Goal: Contribute content: Add original content to the website for others to see

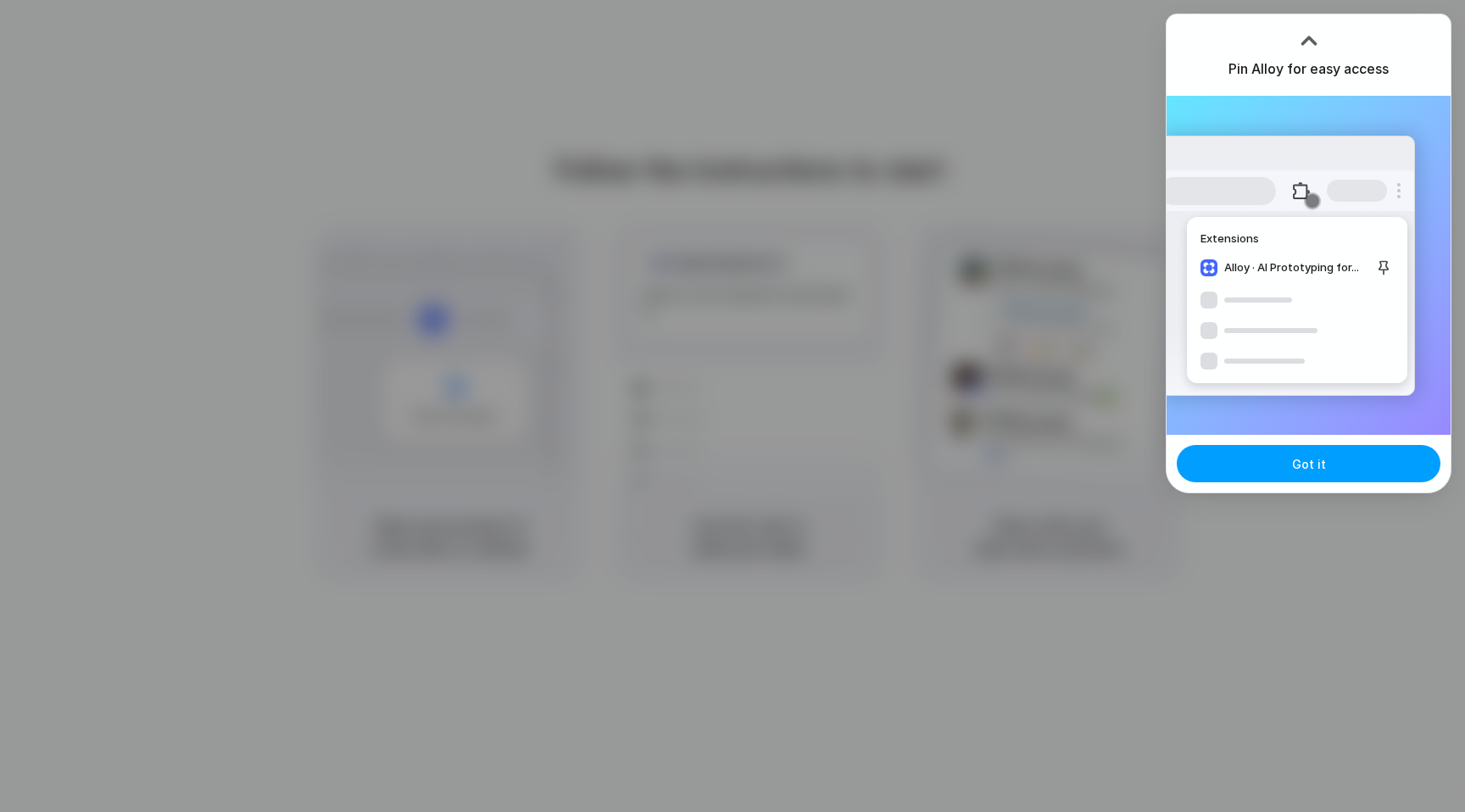
click at [1258, 469] on button "Got it" at bounding box center [1309, 463] width 264 height 38
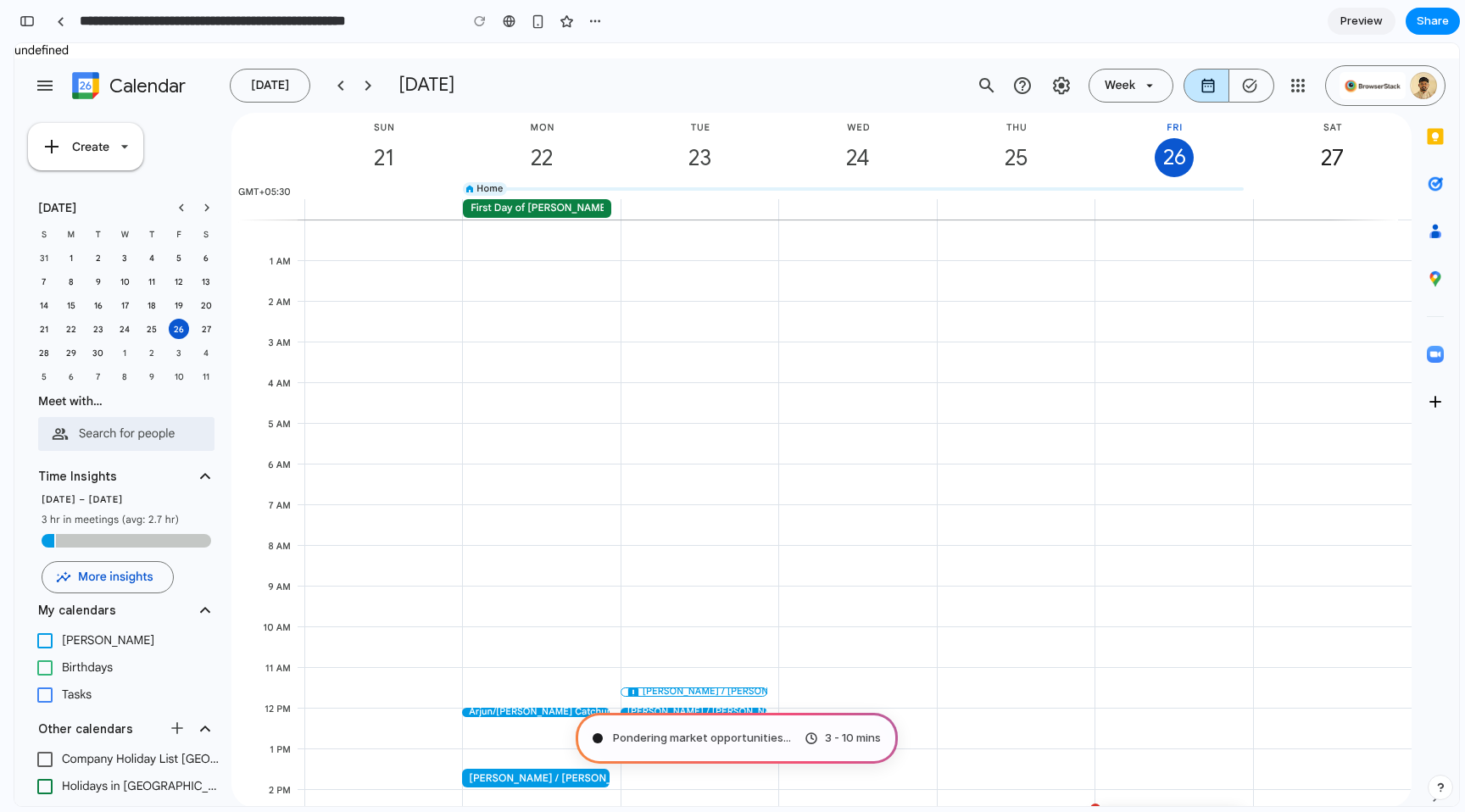
scroll to position [395, 0]
click at [678, 741] on span "Mapping the product journey .." at bounding box center [692, 739] width 159 height 17
click at [538, 21] on div "button" at bounding box center [537, 21] width 14 height 14
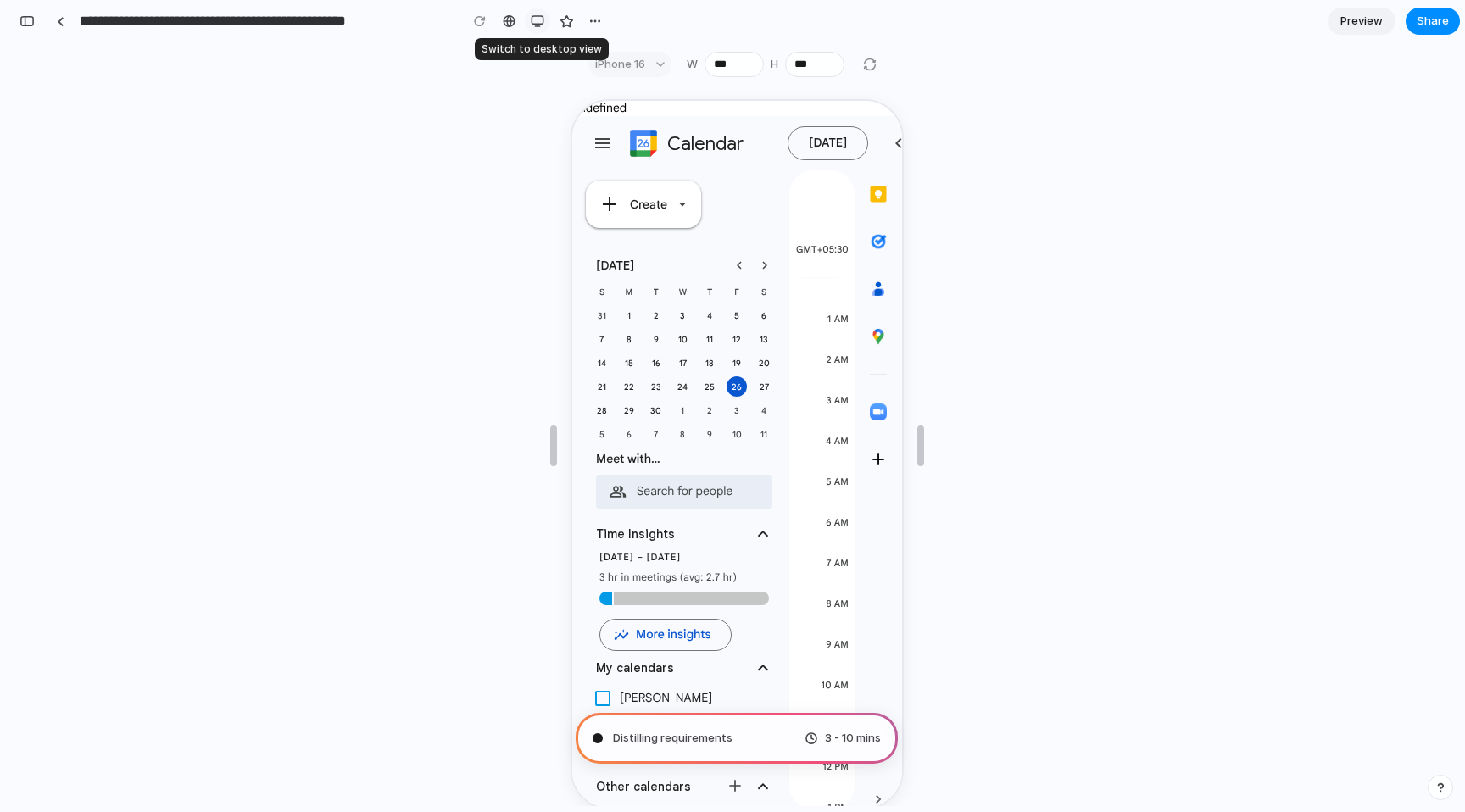
click at [538, 21] on div "button" at bounding box center [537, 21] width 13 height 13
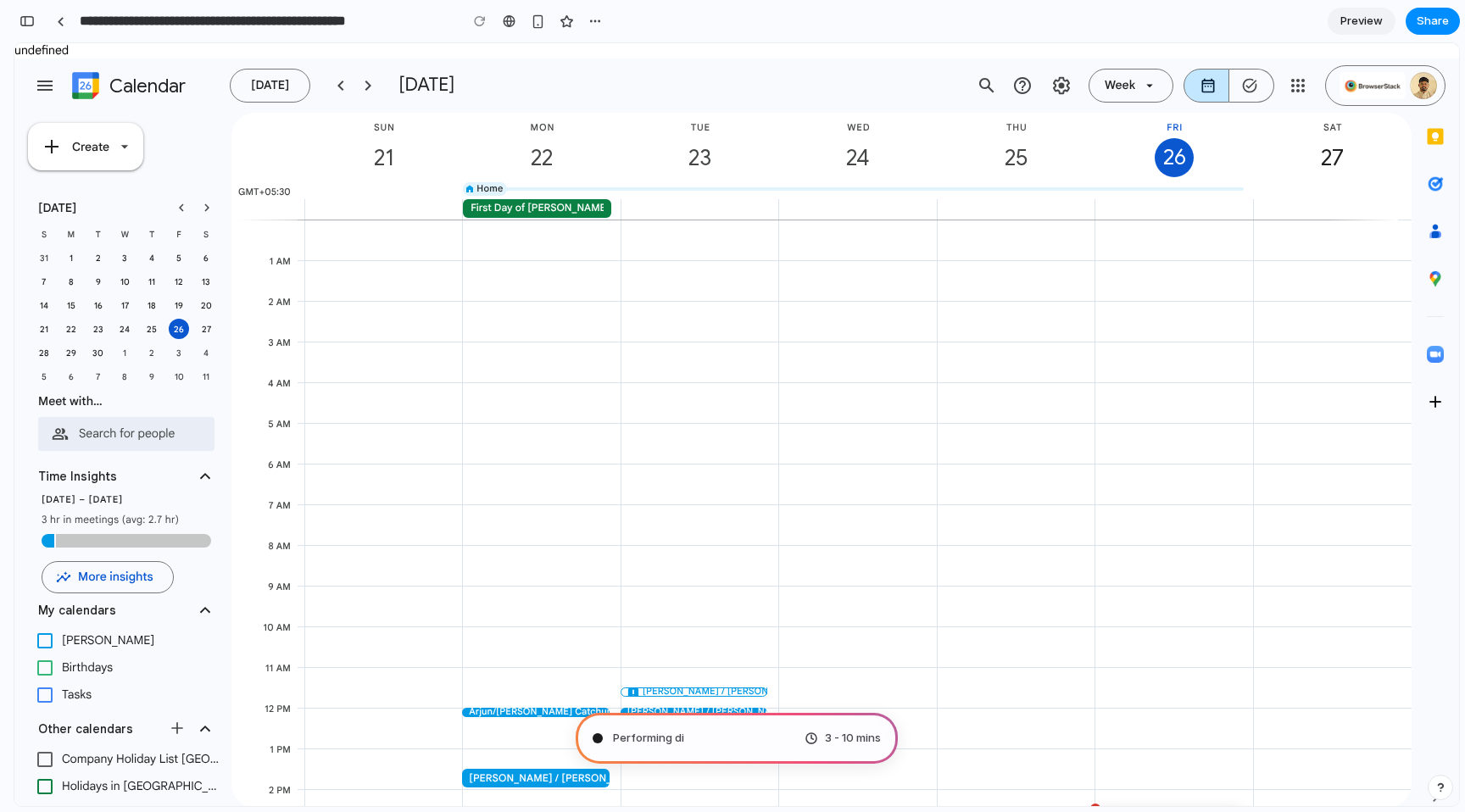
click at [1341, 14] on span "Preview" at bounding box center [1360, 21] width 42 height 17
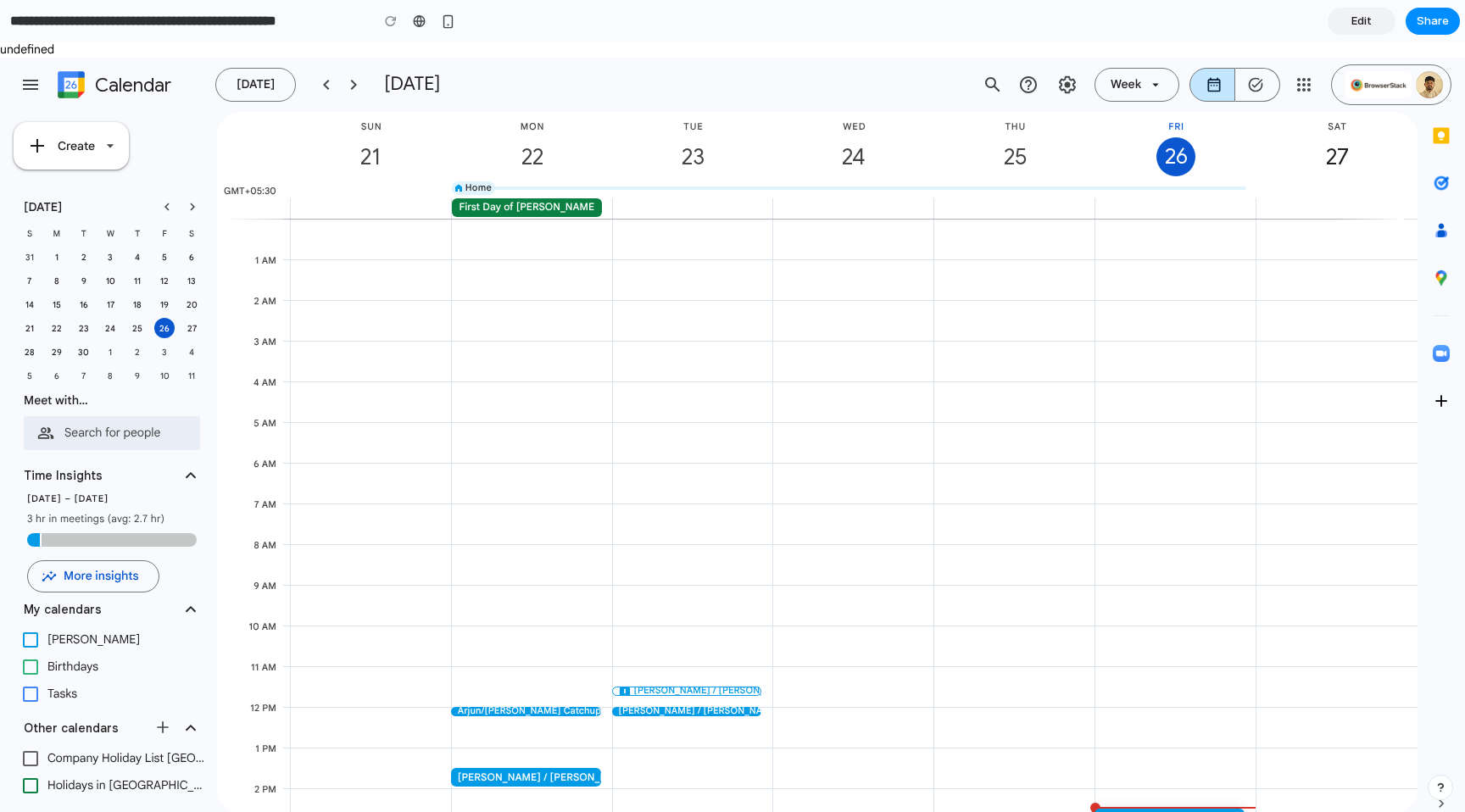
scroll to position [387, 0]
click at [261, 70] on span "Today, Friday, September 26" at bounding box center [255, 84] width 80 height 41
click at [264, 85] on span "Today" at bounding box center [255, 85] width 38 height 15
click at [539, 331] on div "12pm to 12:15pm, Arjun/Nishant Catchup, Nishant Vasu, Accepted, Location: https…" at bounding box center [527, 706] width 150 height 977
click at [106, 157] on button "add Create" at bounding box center [71, 146] width 115 height 47
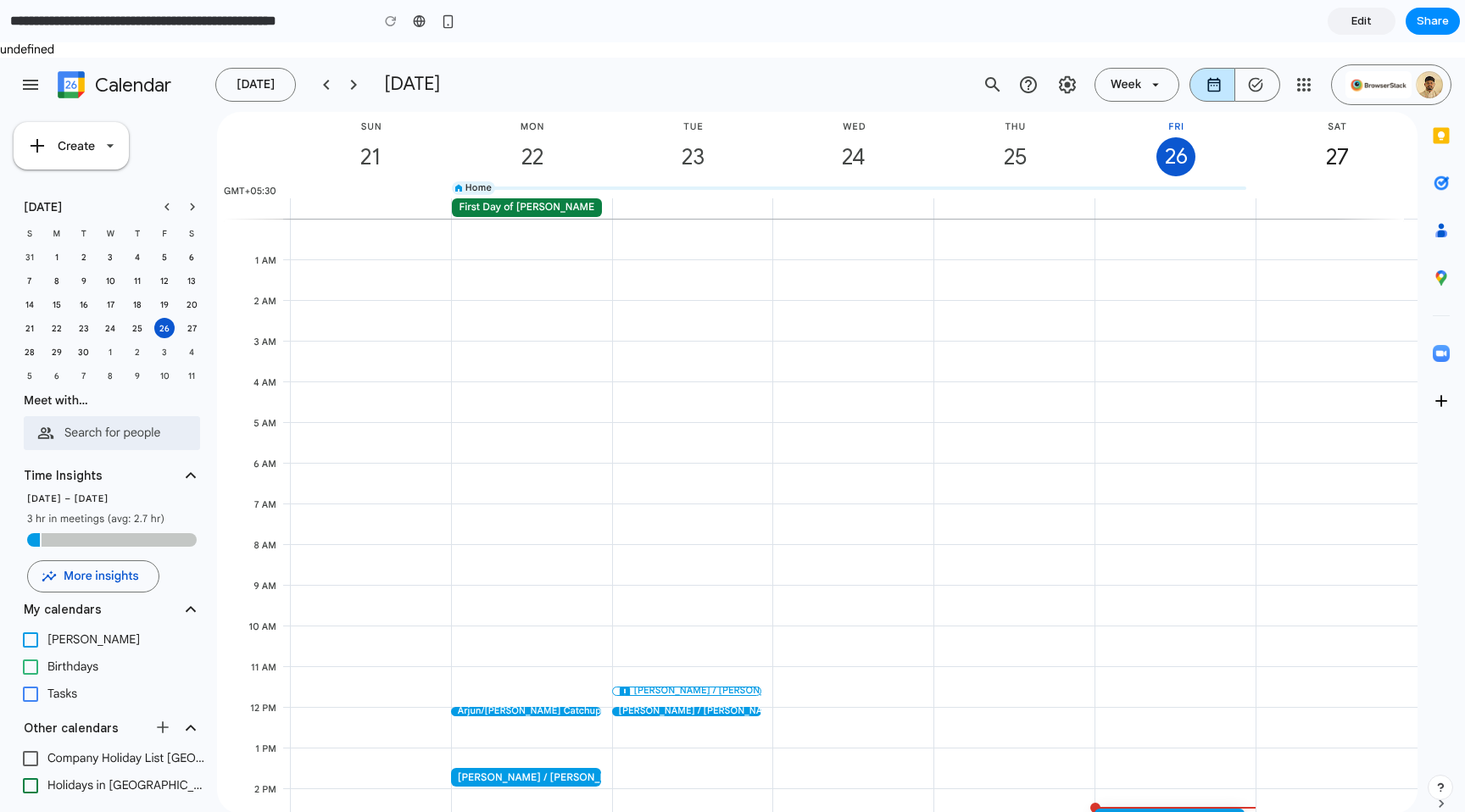
click at [106, 157] on button "add Create" at bounding box center [71, 146] width 115 height 47
click at [1347, 10] on link "Edit" at bounding box center [1361, 21] width 68 height 27
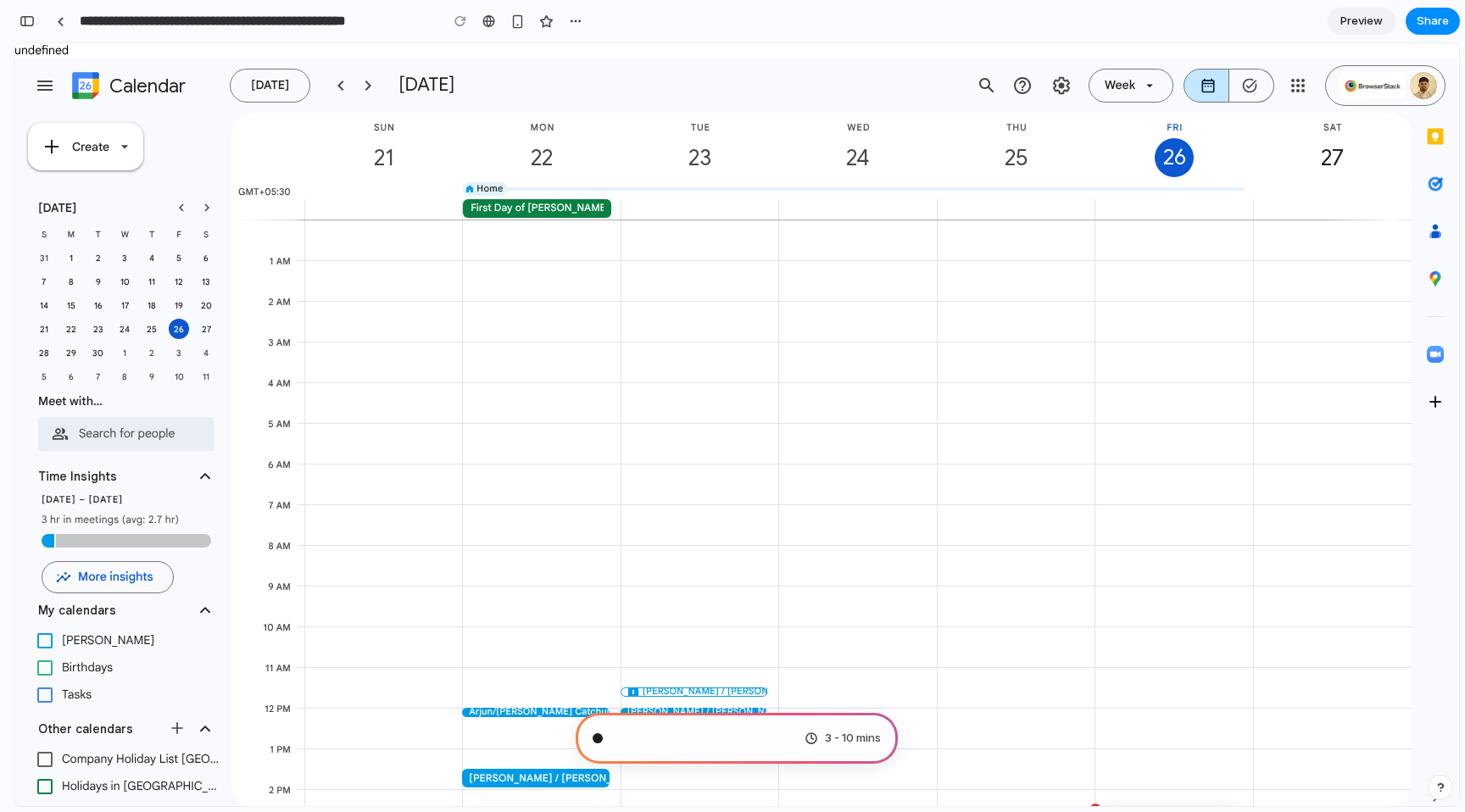
click at [1347, 10] on link "Preview" at bounding box center [1361, 21] width 68 height 27
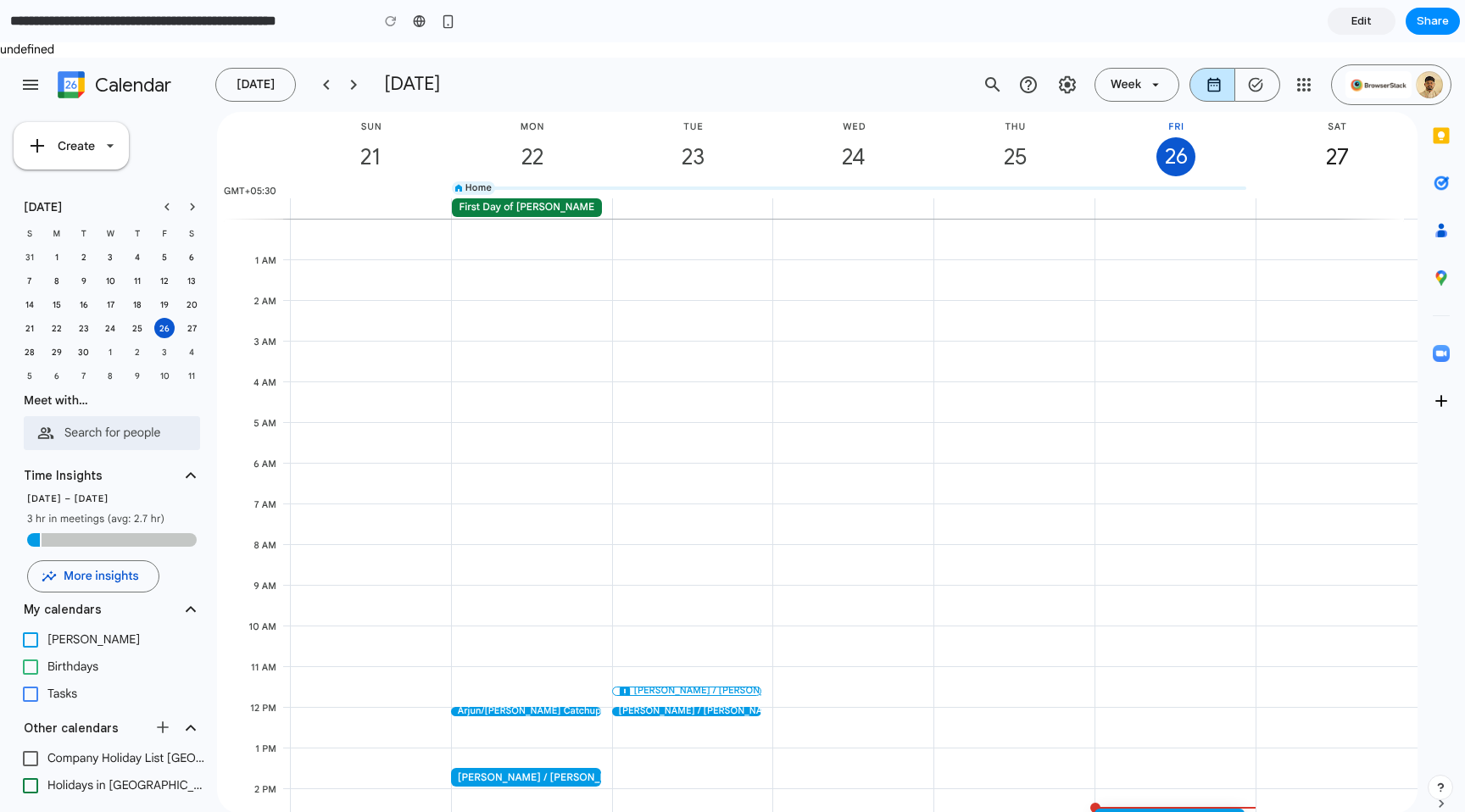
click at [1347, 10] on link "Edit" at bounding box center [1361, 21] width 68 height 27
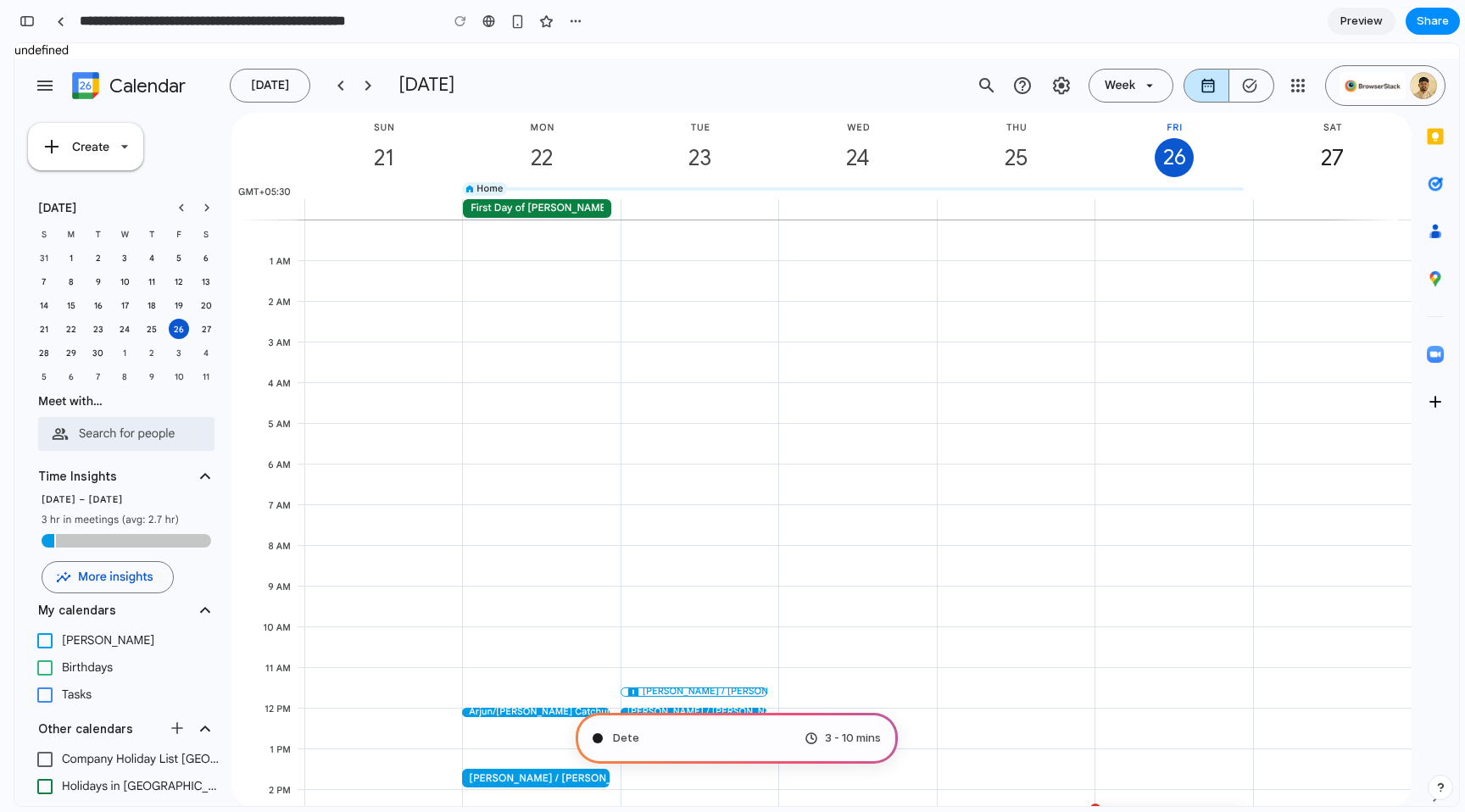
click at [1347, 10] on link "Preview" at bounding box center [1361, 21] width 68 height 27
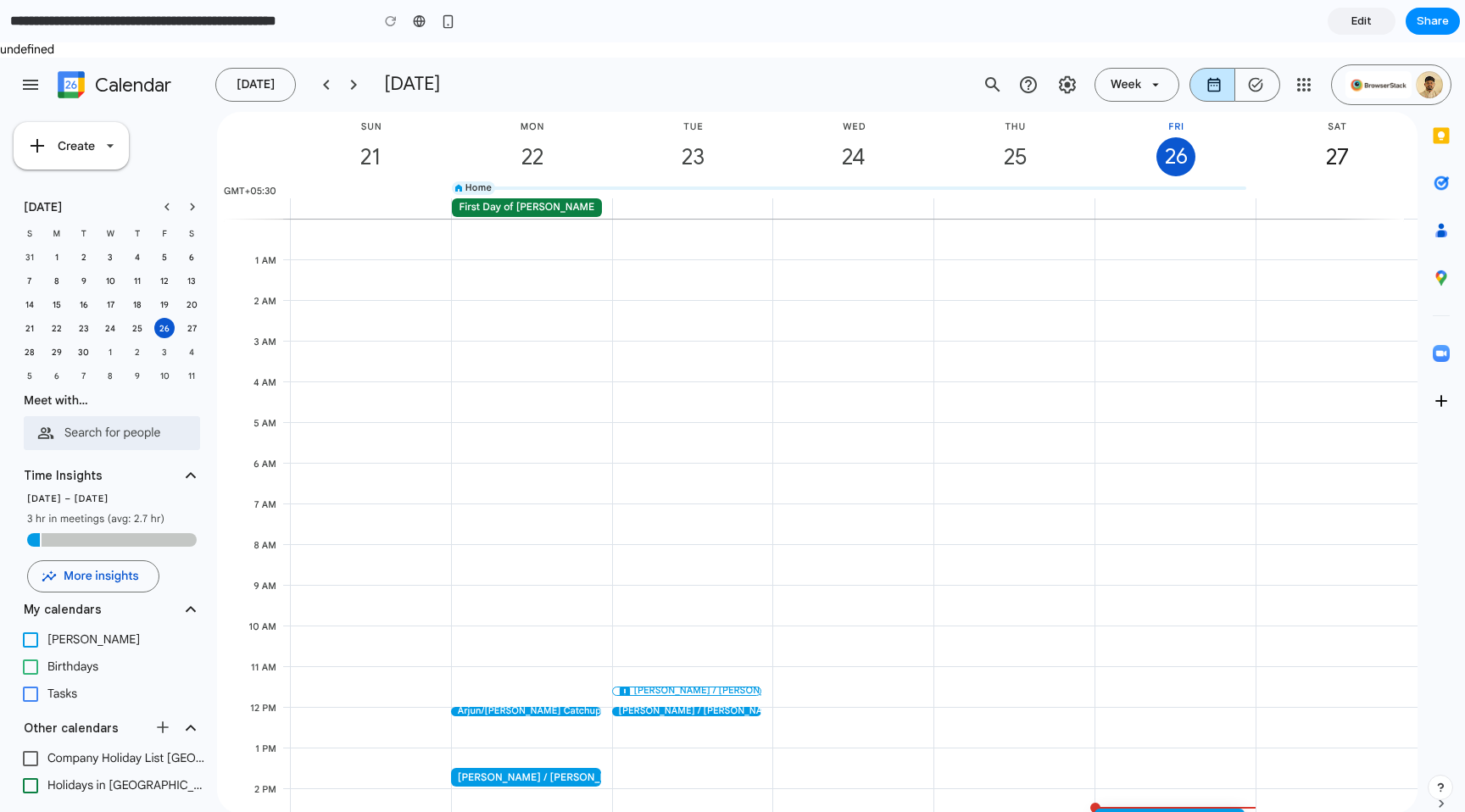
click at [1348, 13] on link "Edit" at bounding box center [1361, 21] width 68 height 27
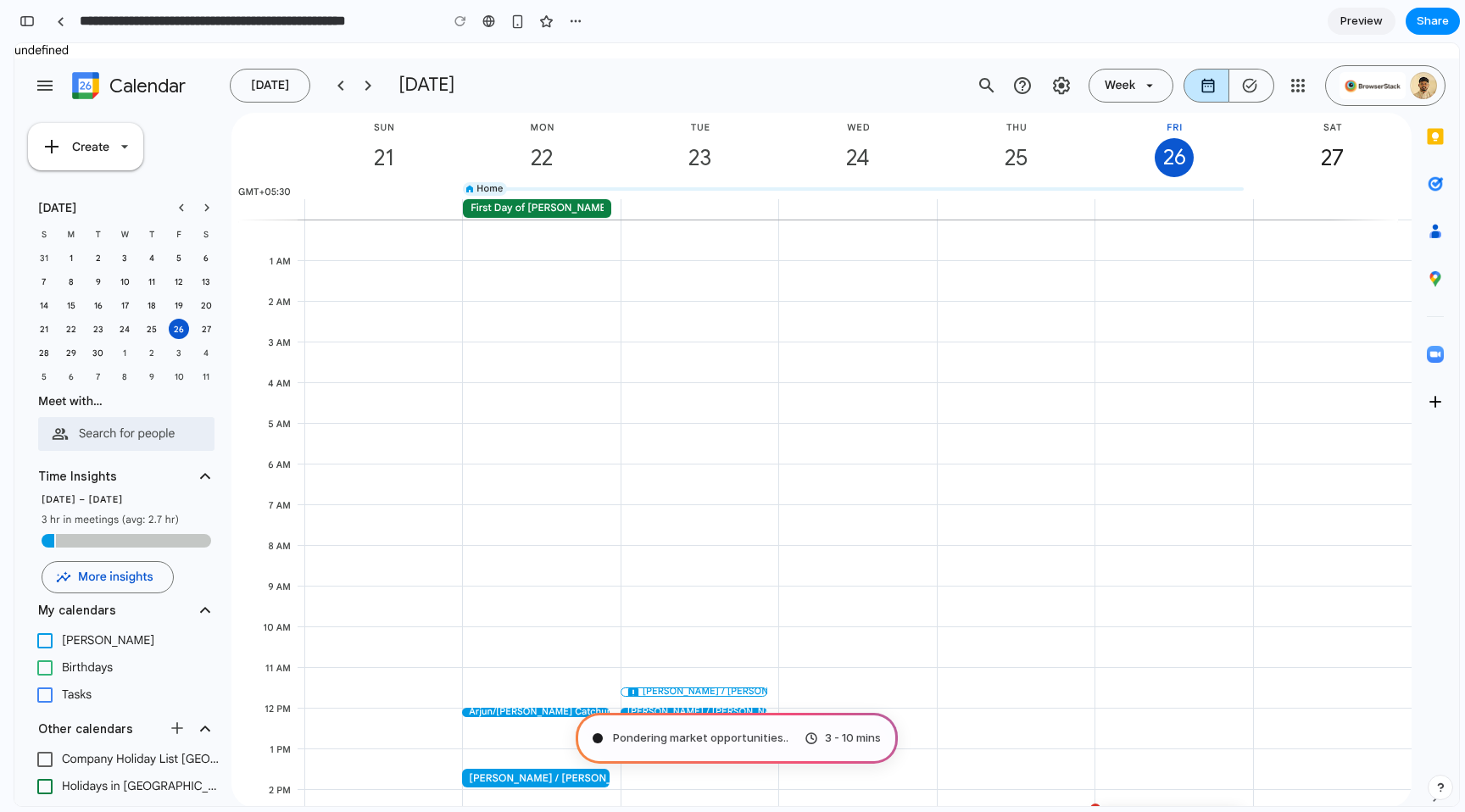
click at [1369, 28] on span "Preview" at bounding box center [1360, 21] width 42 height 17
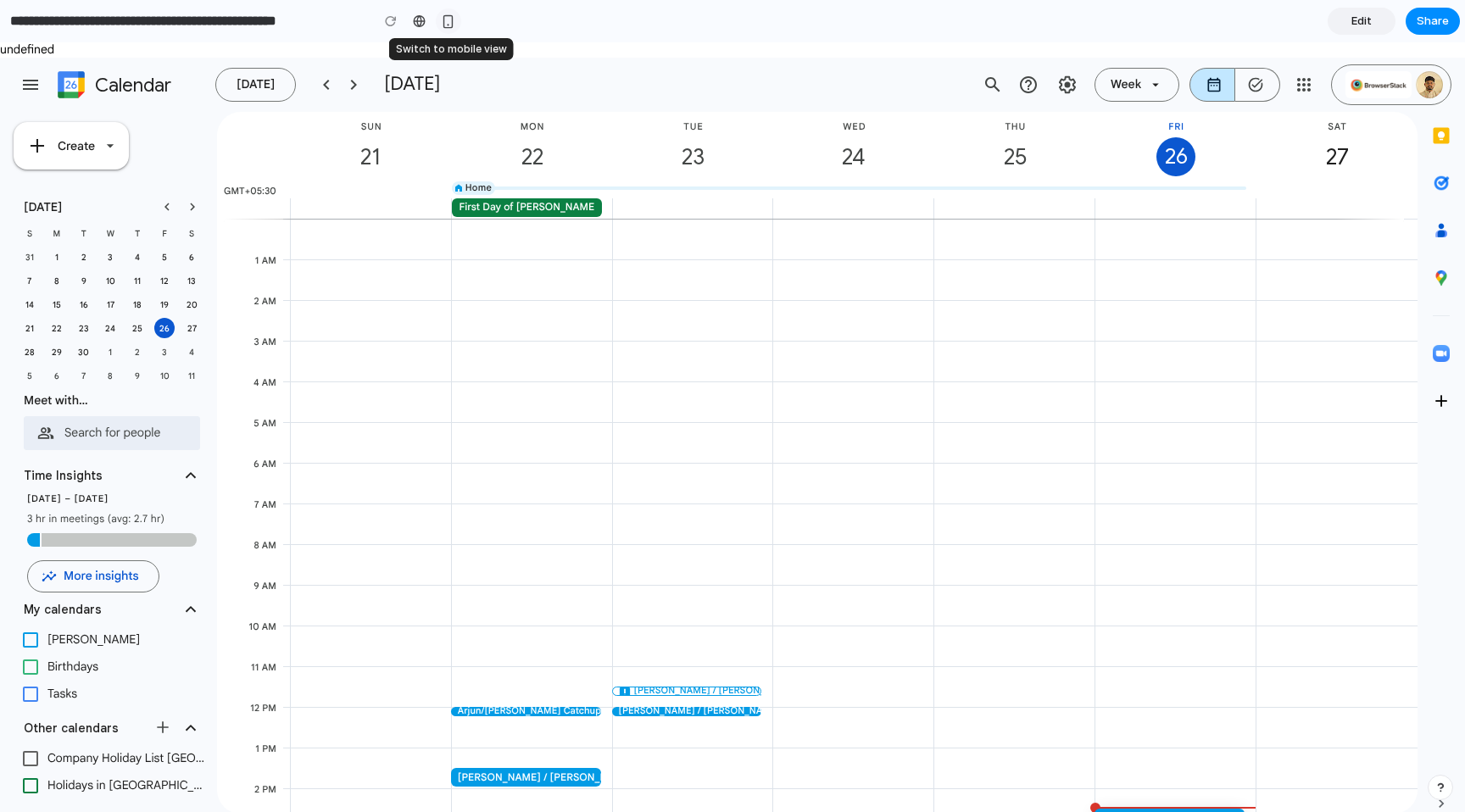
click at [448, 19] on div "button" at bounding box center [448, 21] width 14 height 14
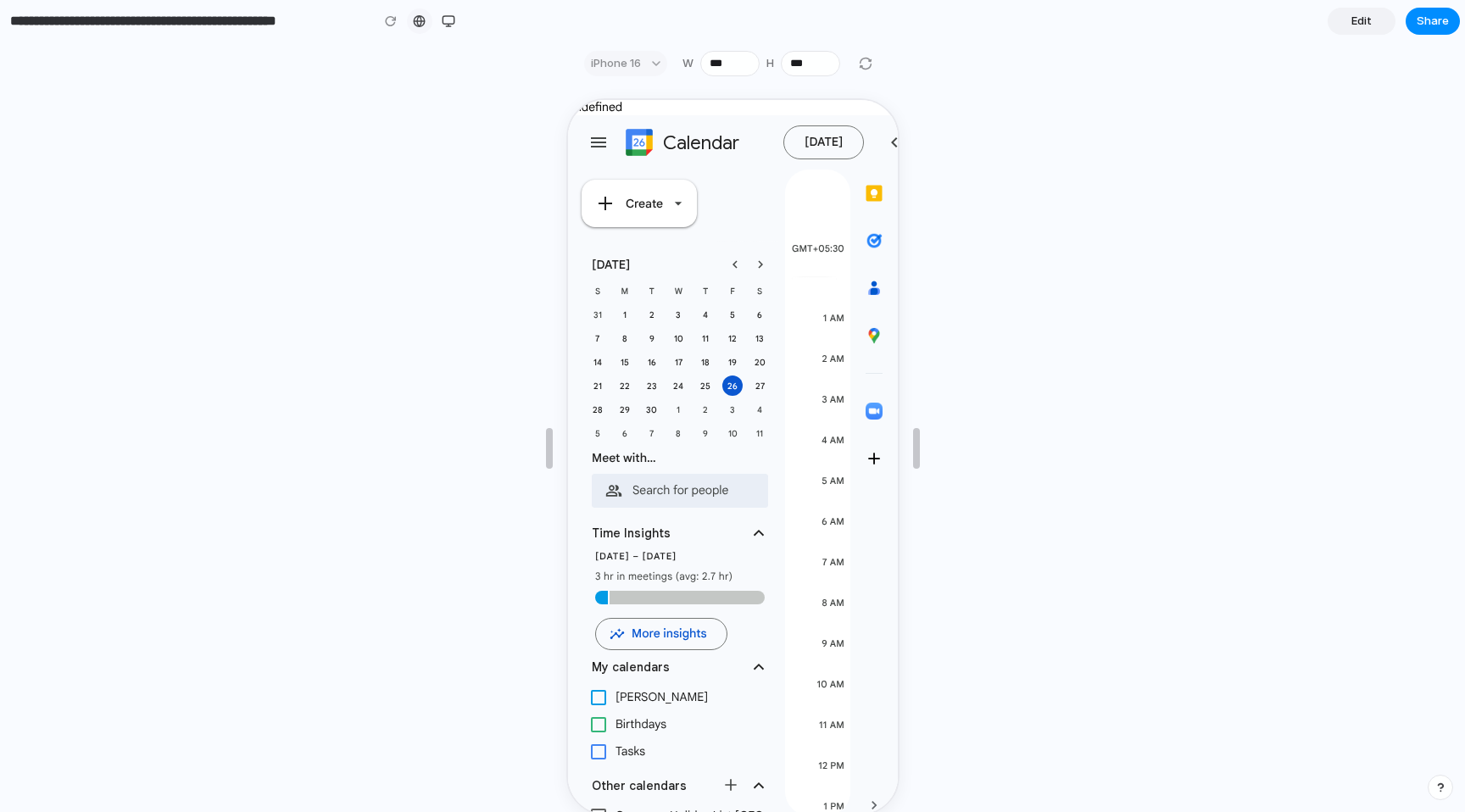
click at [425, 22] on div at bounding box center [418, 21] width 12 height 13
